Goal: Task Accomplishment & Management: Complete application form

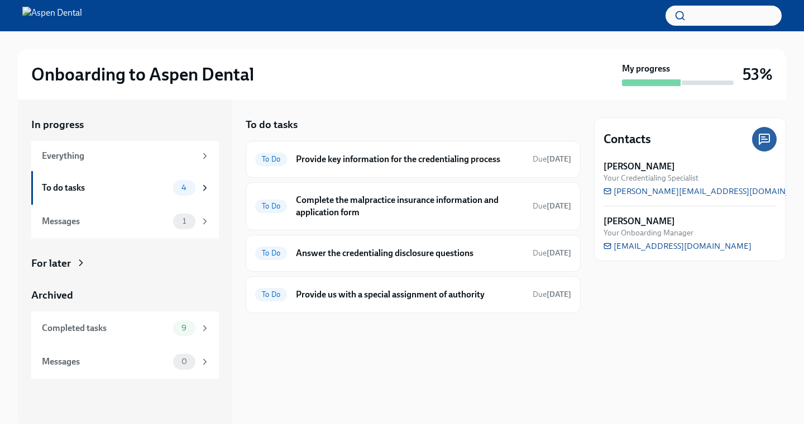
click at [78, 264] on div "For later" at bounding box center [125, 263] width 188 height 15
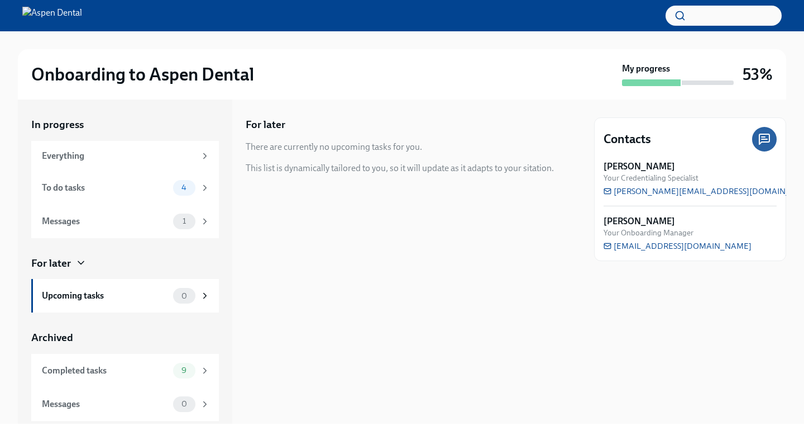
click at [78, 264] on div "For later" at bounding box center [125, 263] width 188 height 15
click at [131, 194] on div "To do tasks" at bounding box center [105, 188] width 127 height 12
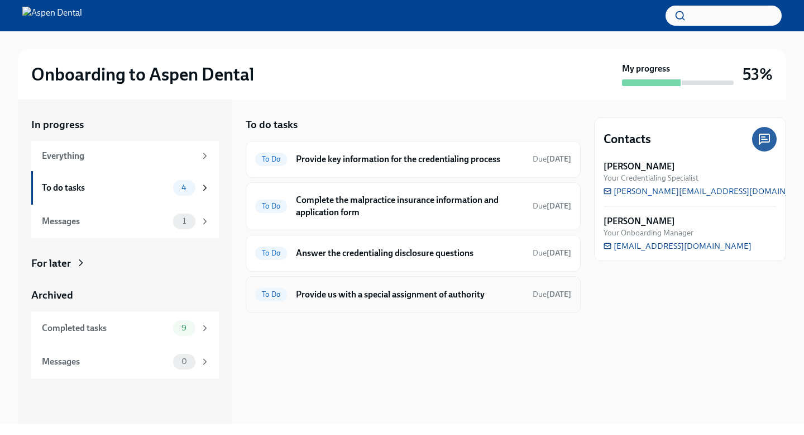
click at [414, 300] on h6 "Provide us with a special assignment of authority" at bounding box center [410, 294] width 228 height 12
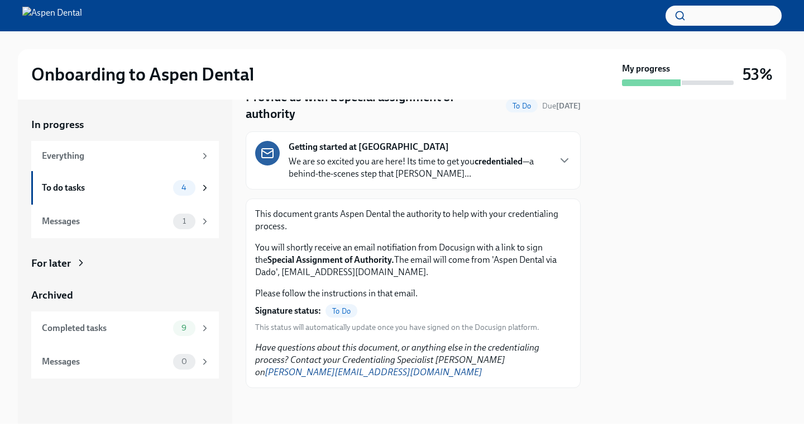
scroll to position [88, 0]
click at [114, 200] on div "To do tasks 4" at bounding box center [125, 188] width 188 height 34
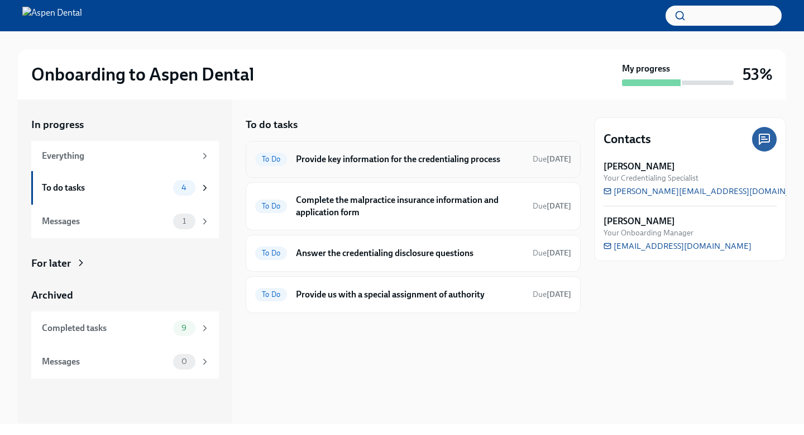
click at [347, 165] on h6 "Provide key information for the credentialing process" at bounding box center [410, 159] width 228 height 12
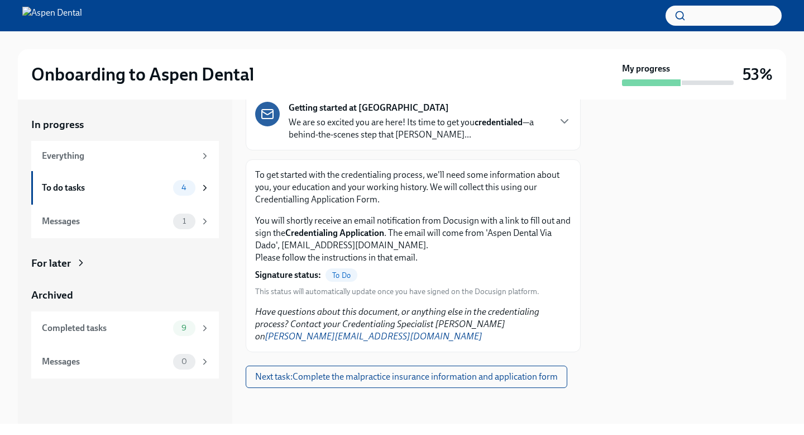
scroll to position [137, 0]
click at [165, 194] on div "To do tasks" at bounding box center [105, 188] width 127 height 12
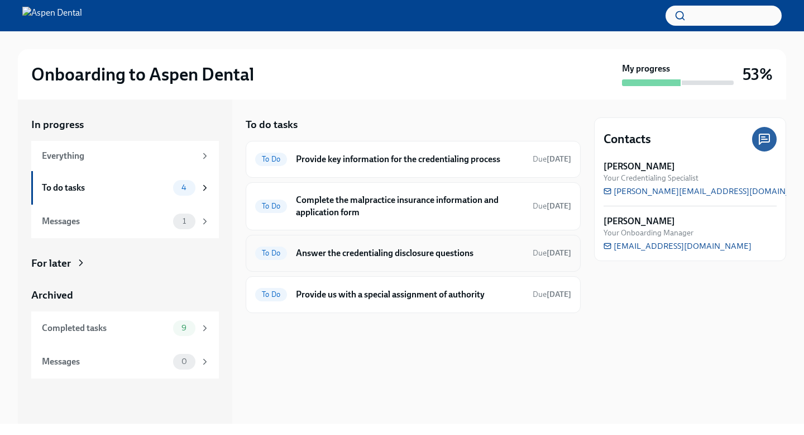
click at [404, 259] on h6 "Answer the credentialing disclosure questions" at bounding box center [410, 253] width 228 height 12
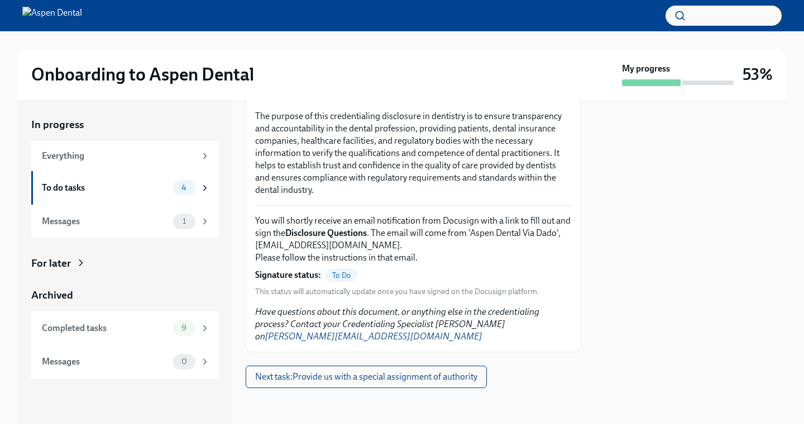
scroll to position [285, 0]
click at [117, 331] on div "Completed tasks" at bounding box center [105, 328] width 127 height 12
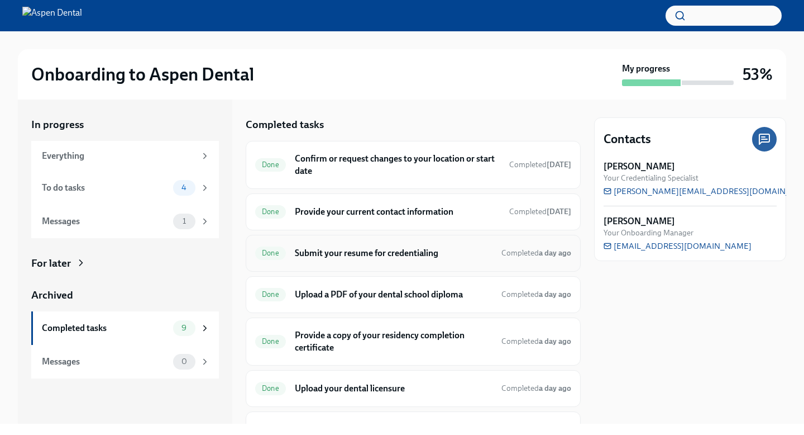
click at [399, 259] on h6 "Submit your resume for credentialing" at bounding box center [394, 253] width 198 height 12
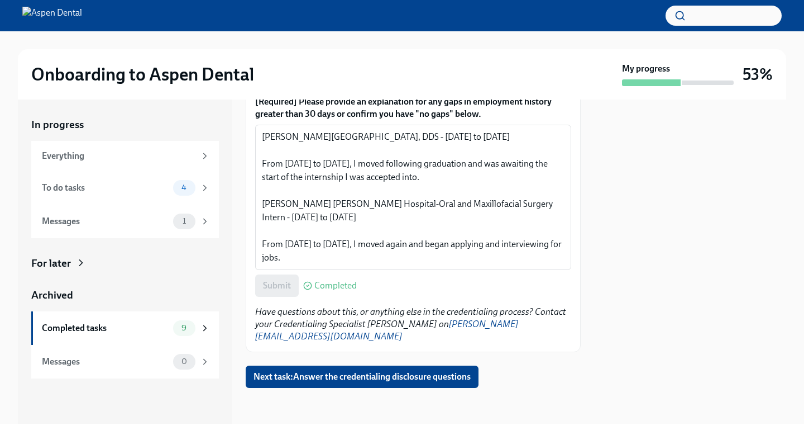
scroll to position [607, 0]
click at [111, 194] on div "To do tasks" at bounding box center [105, 188] width 127 height 12
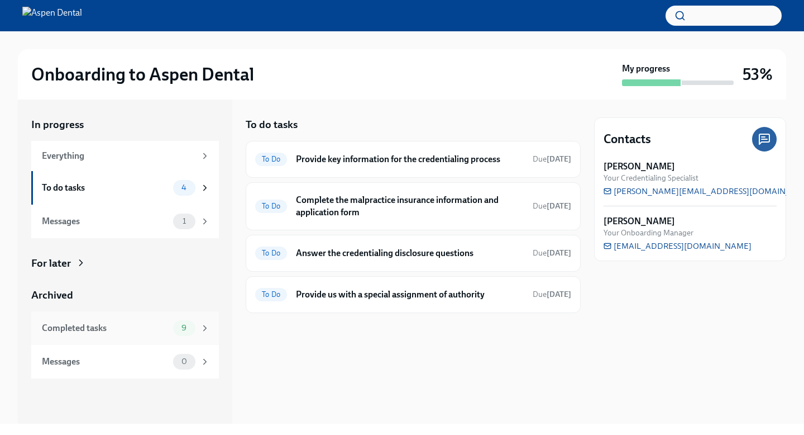
click at [168, 334] on div "Completed tasks" at bounding box center [105, 328] width 127 height 12
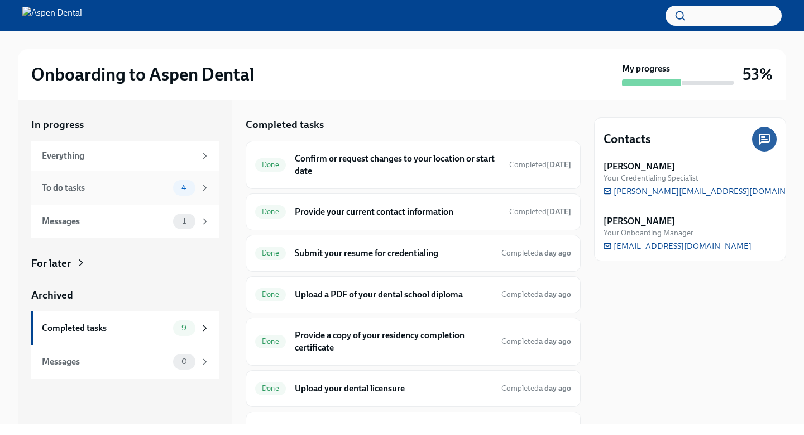
click at [102, 192] on div "To do tasks" at bounding box center [105, 188] width 127 height 12
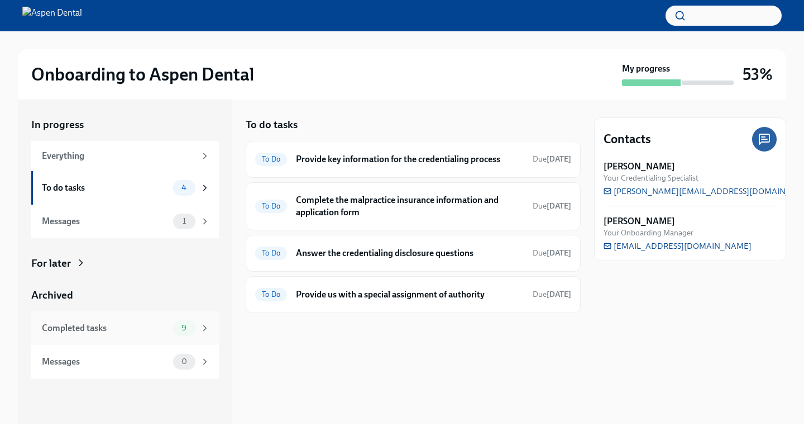
click at [109, 334] on div "Completed tasks" at bounding box center [105, 328] width 127 height 12
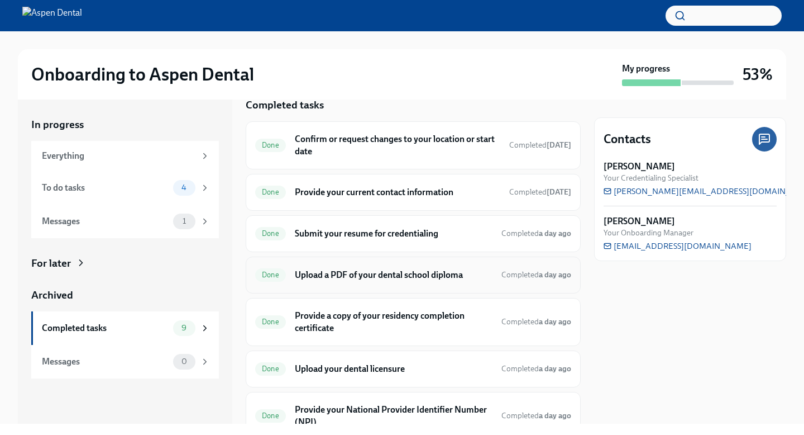
scroll to position [17, 0]
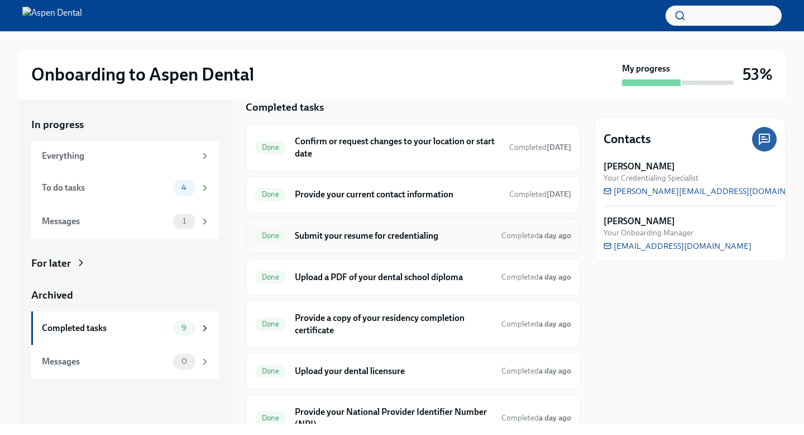
click at [344, 242] on h6 "Submit your resume for credentialing" at bounding box center [394, 236] width 198 height 12
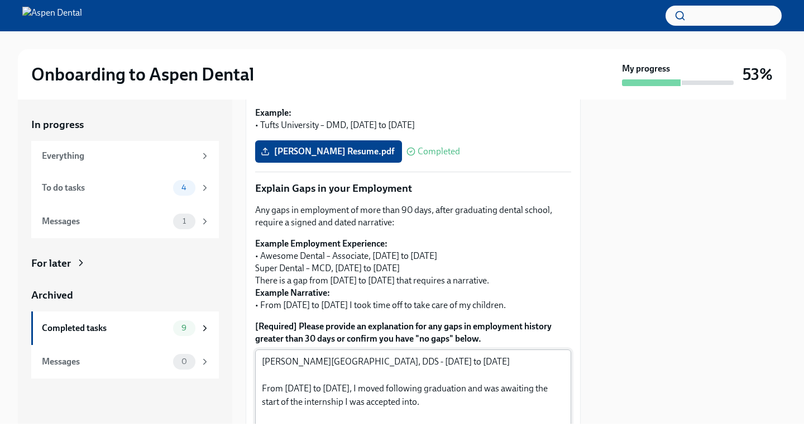
scroll to position [127, 0]
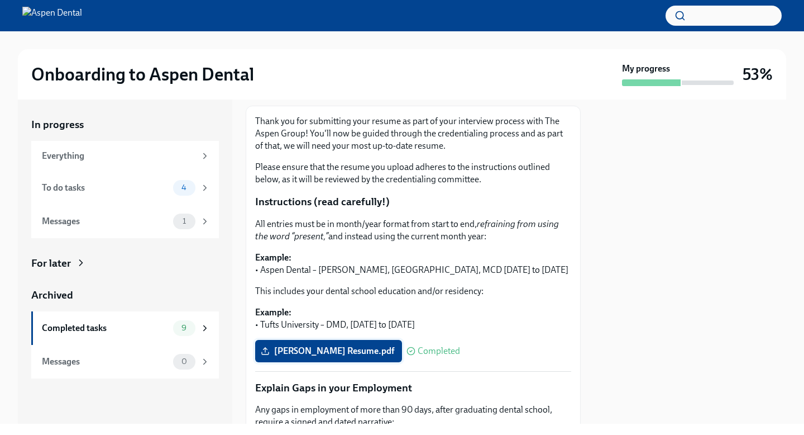
click at [291, 356] on span "[PERSON_NAME] Resume.pdf" at bounding box center [328, 350] width 131 height 11
click at [0, 0] on input "[PERSON_NAME] Resume.pdf" at bounding box center [0, 0] width 0 height 0
